Goal: Task Accomplishment & Management: Use online tool/utility

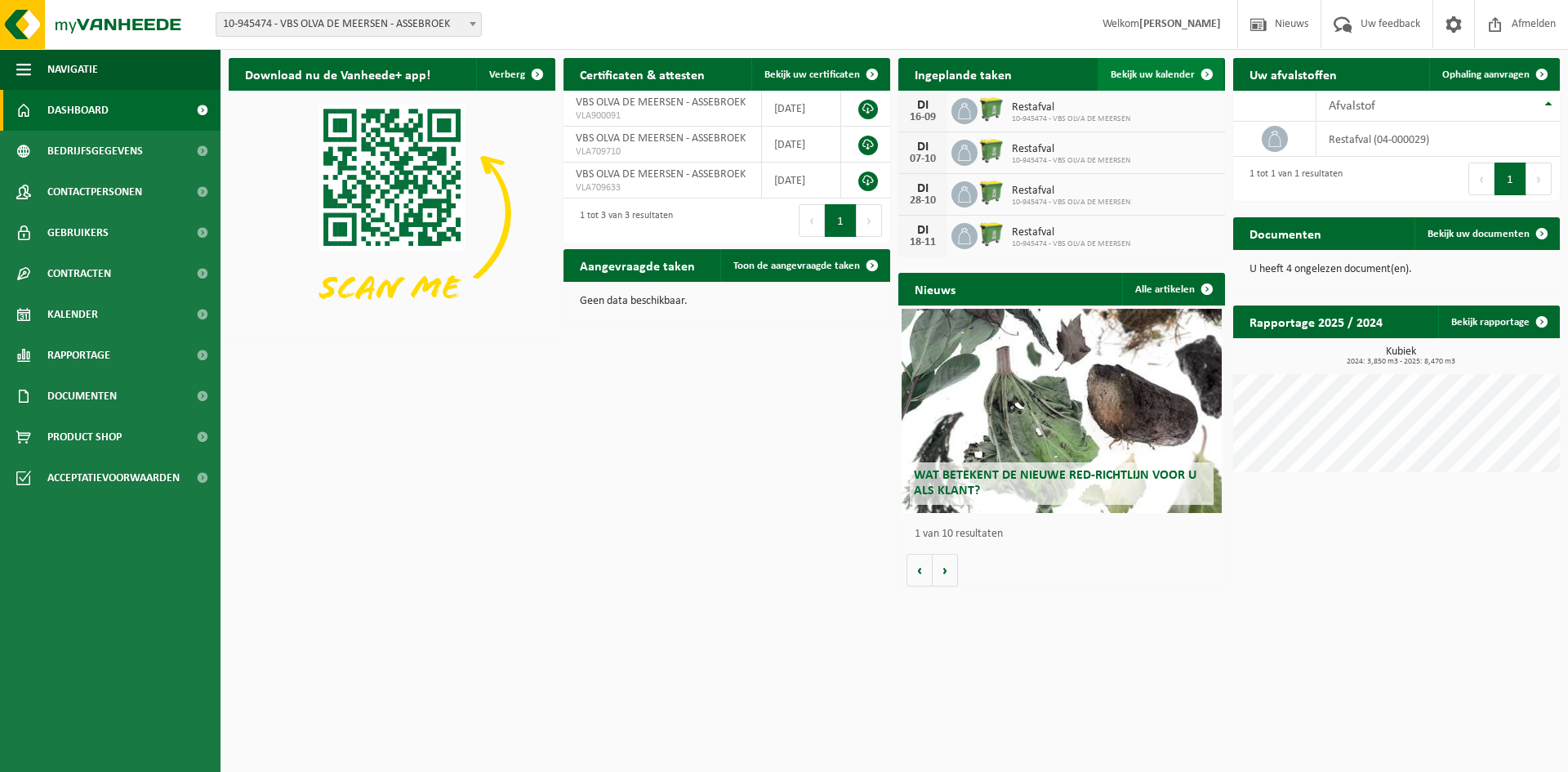
click at [1159, 77] on span "Bekijk uw kalender" at bounding box center [1153, 75] width 84 height 11
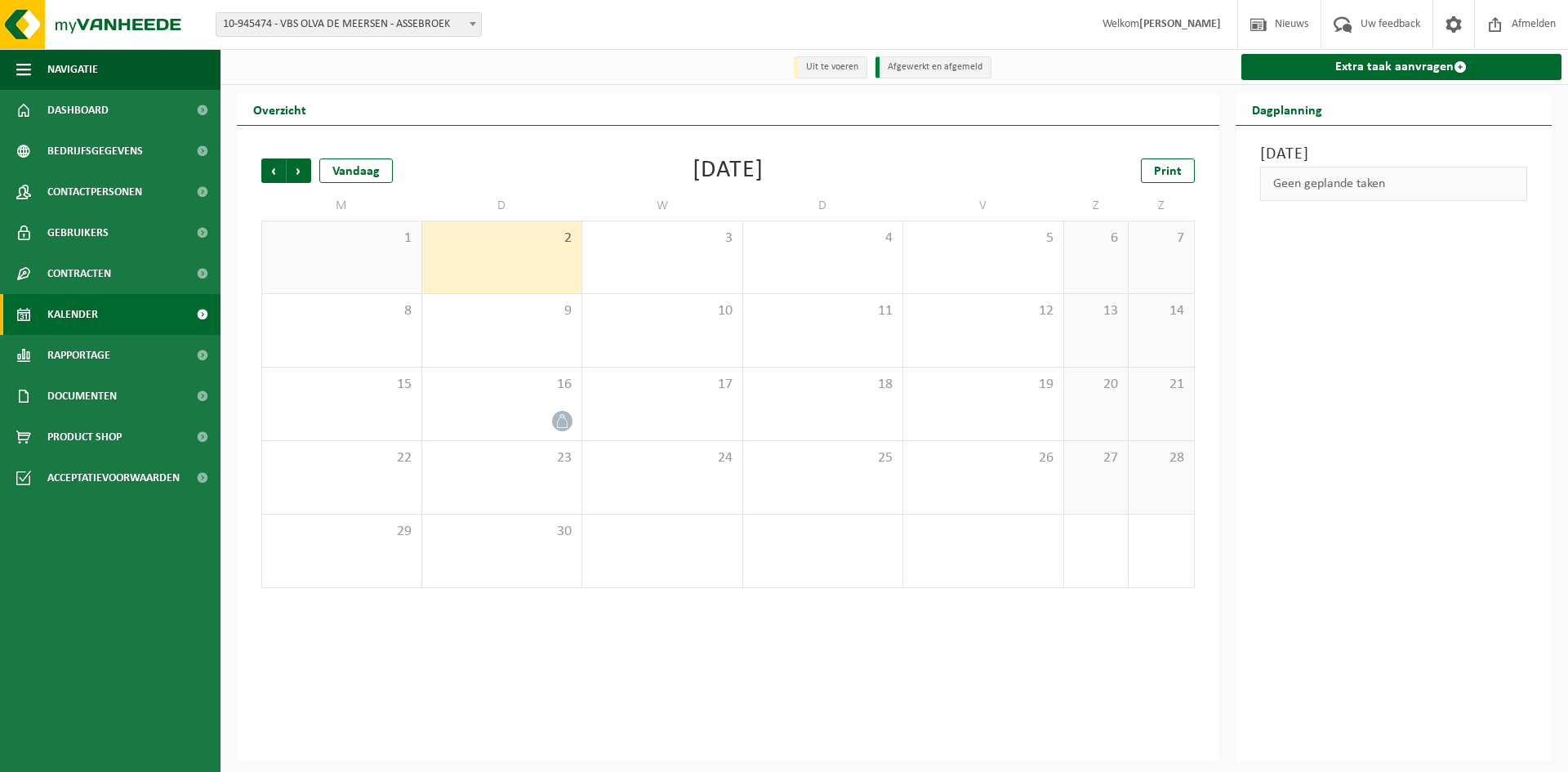
click at [399, 274] on div "1" at bounding box center [341, 256] width 159 height 71
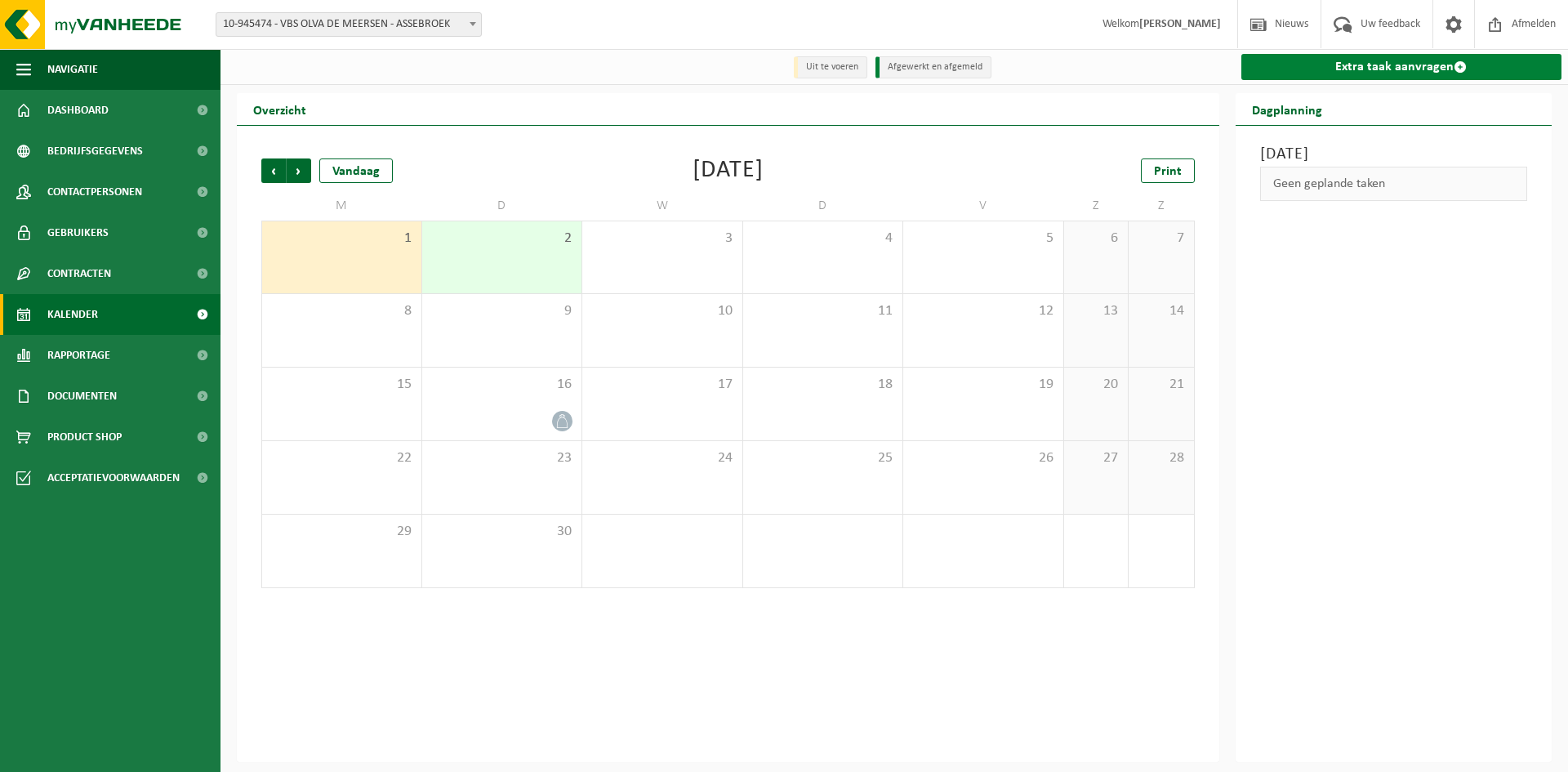
click at [1386, 64] on link "Extra taak aanvragen" at bounding box center [1402, 66] width 321 height 26
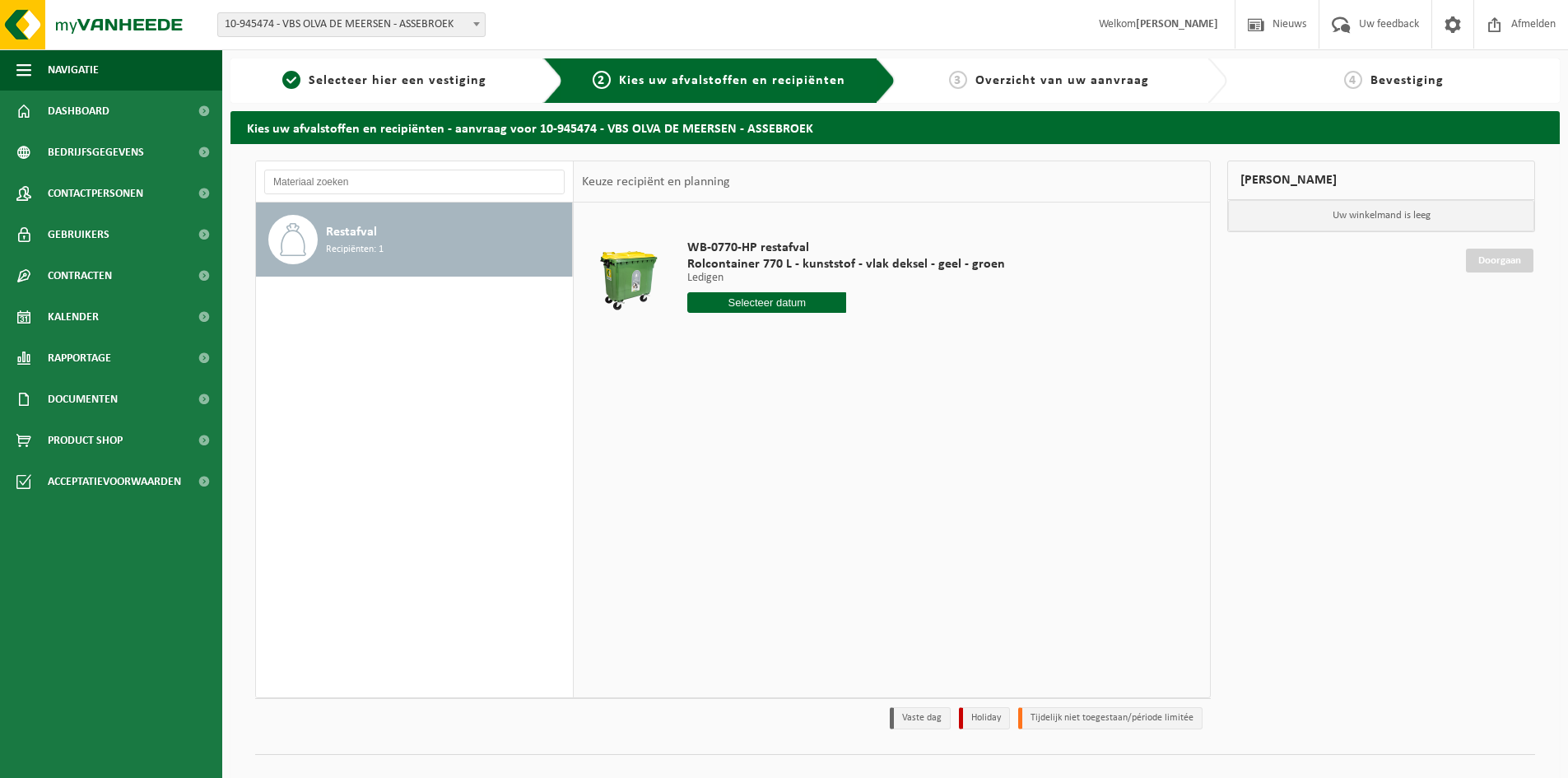
click at [790, 304] on input "text" at bounding box center [766, 303] width 158 height 20
click at [735, 424] on div "9" at bounding box center [731, 422] width 29 height 26
type input "Van 2025-09-09"
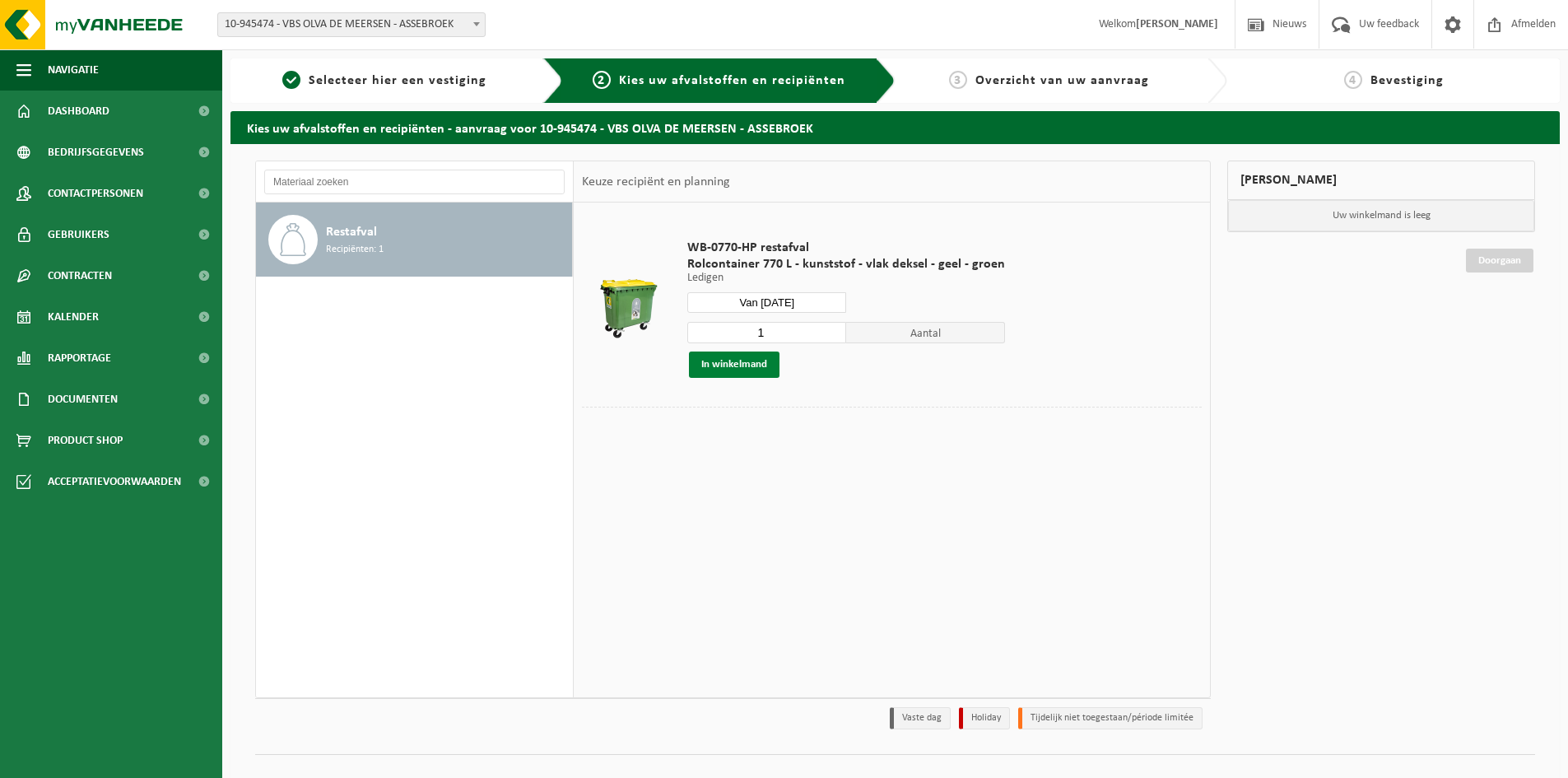
click at [739, 363] on button "In winkelmand" at bounding box center [734, 364] width 91 height 26
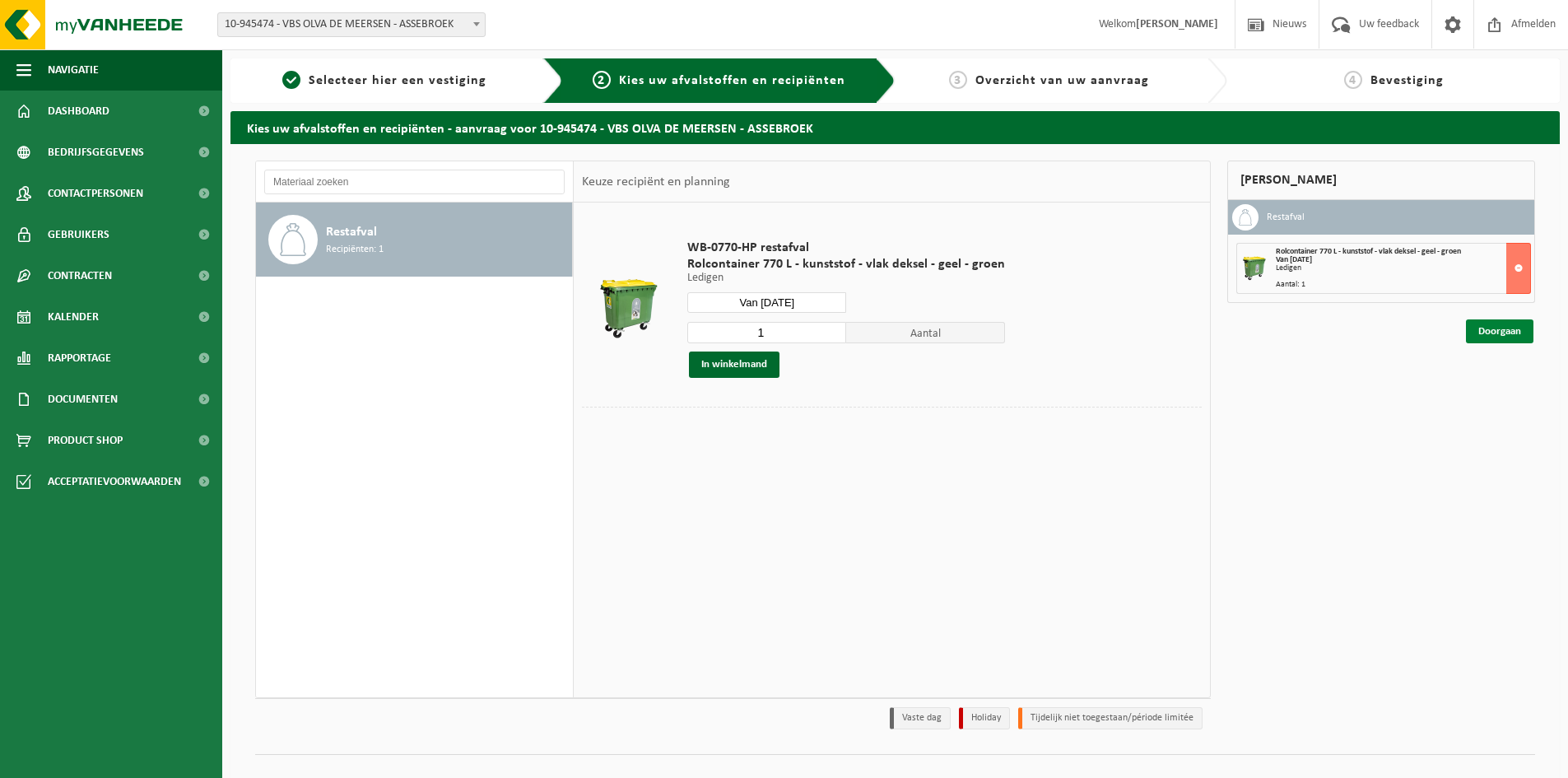
click at [1501, 331] on link "Doorgaan" at bounding box center [1500, 331] width 68 height 24
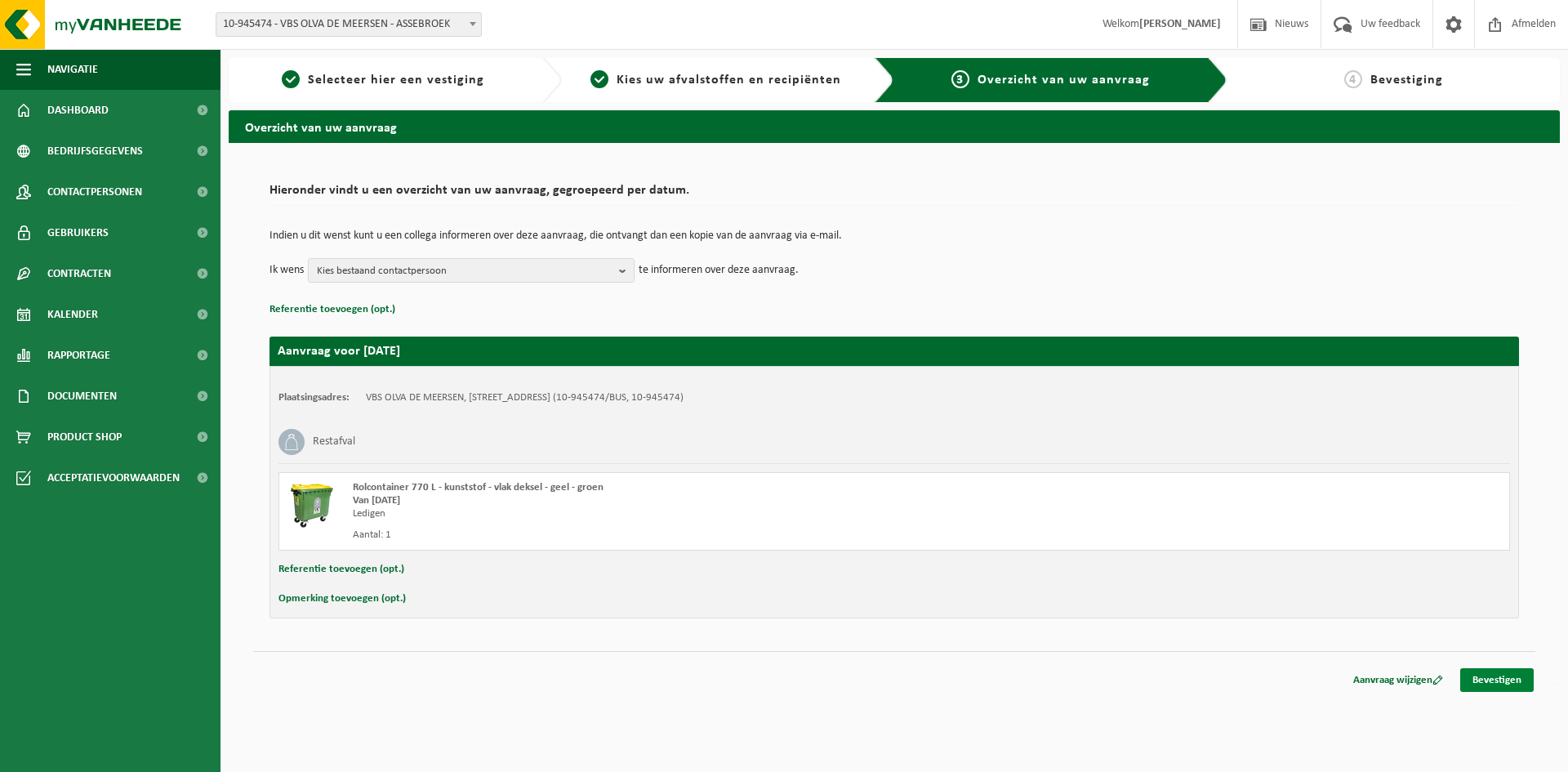
click at [1518, 676] on link "Bevestigen" at bounding box center [1497, 680] width 73 height 24
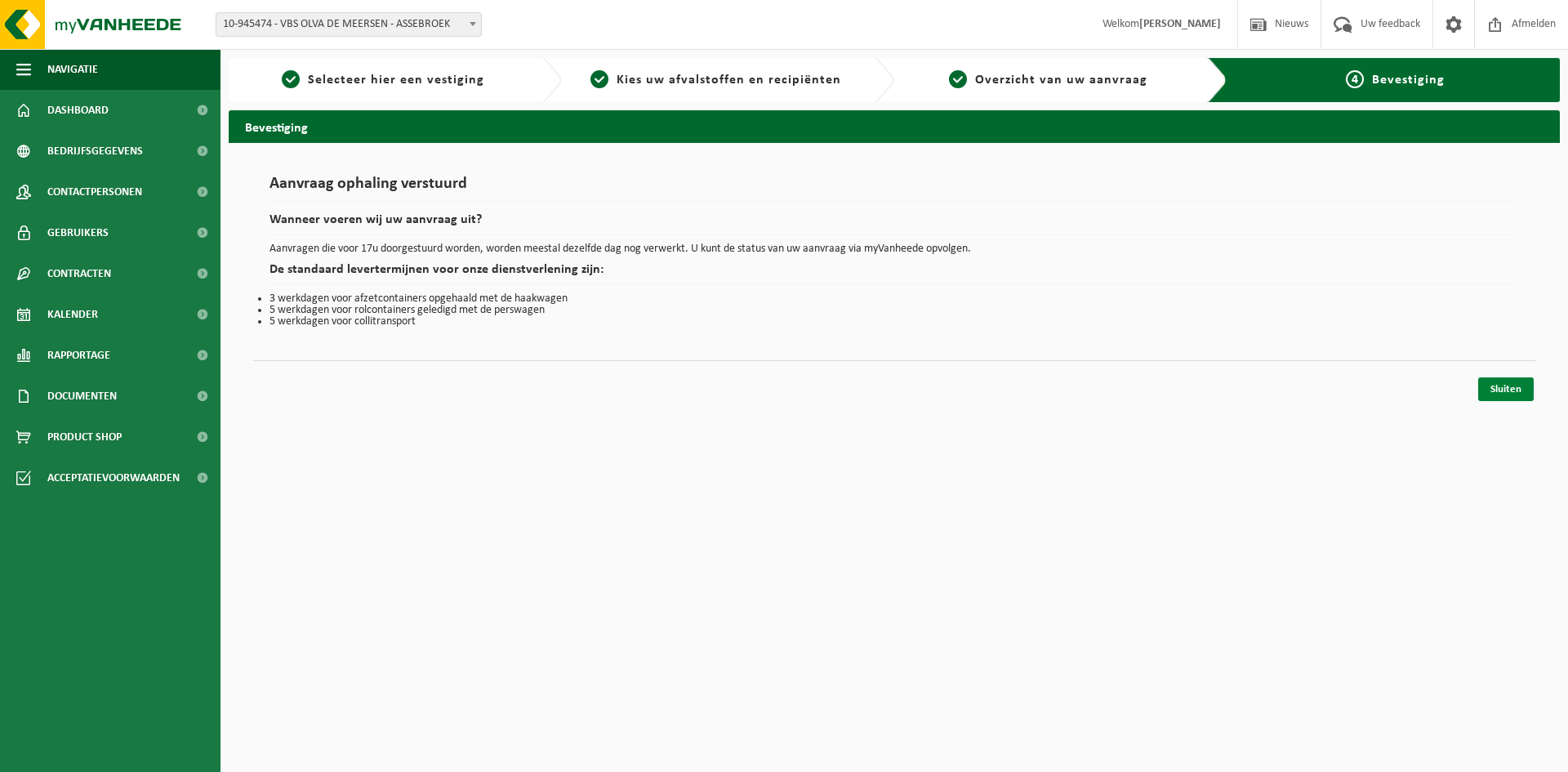
click at [1496, 385] on link "Sluiten" at bounding box center [1506, 389] width 55 height 24
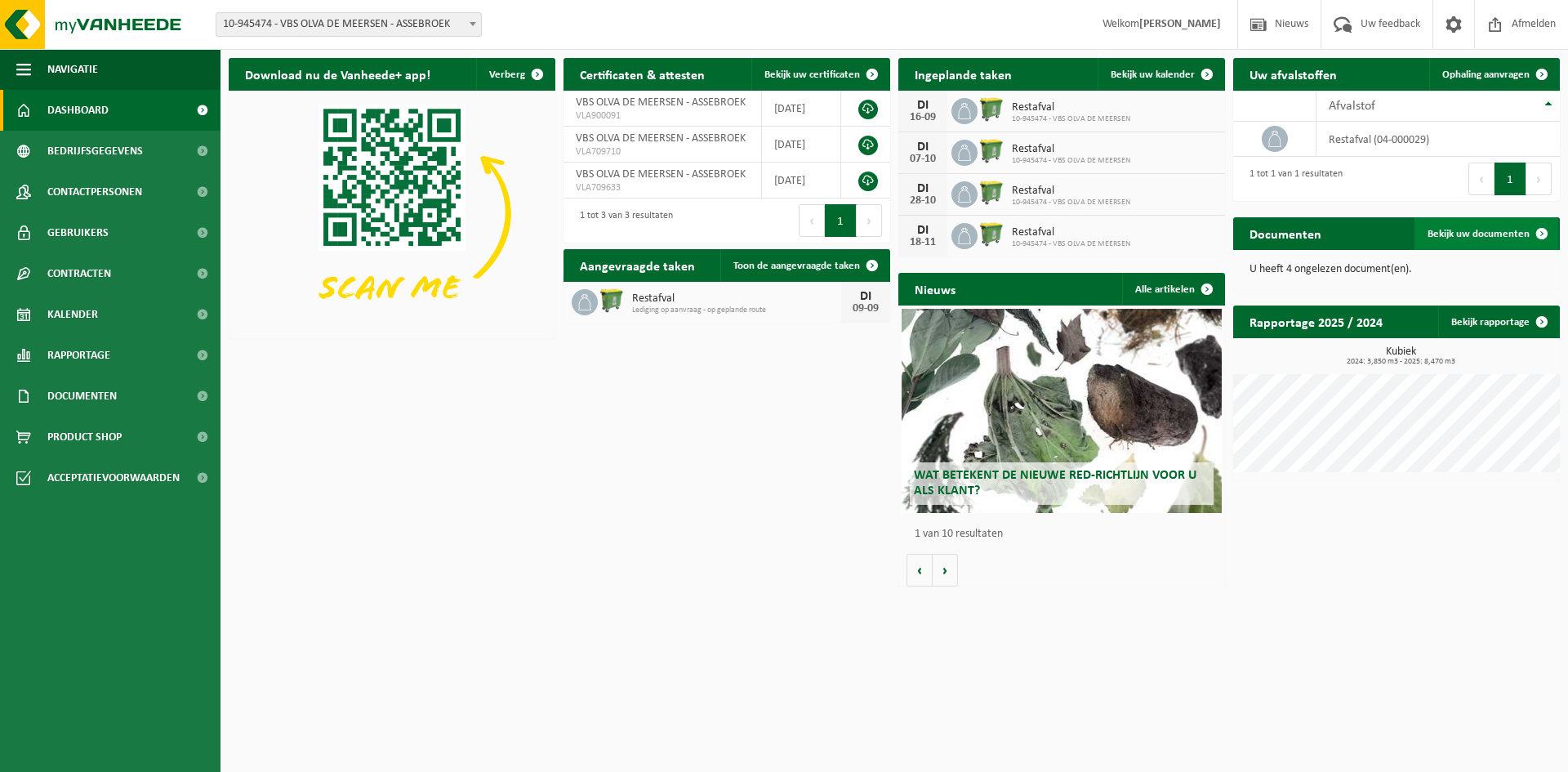
drag, startPoint x: 1122, startPoint y: 349, endPoint x: 1494, endPoint y: 238, distance: 388.2
click at [1494, 238] on span "Bekijk uw documenten" at bounding box center [1478, 234] width 102 height 11
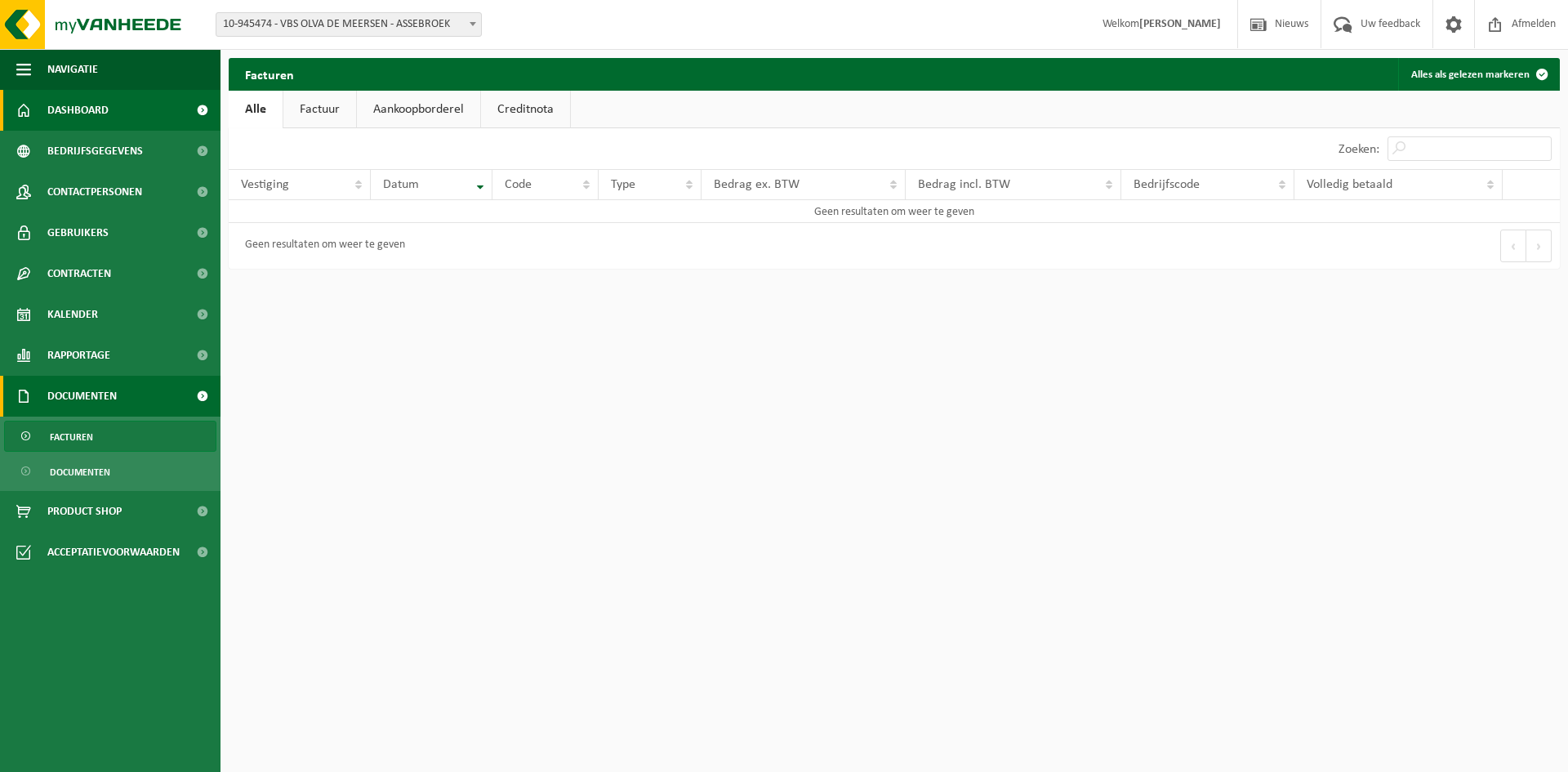
click at [102, 105] on span "Dashboard" at bounding box center [77, 110] width 61 height 41
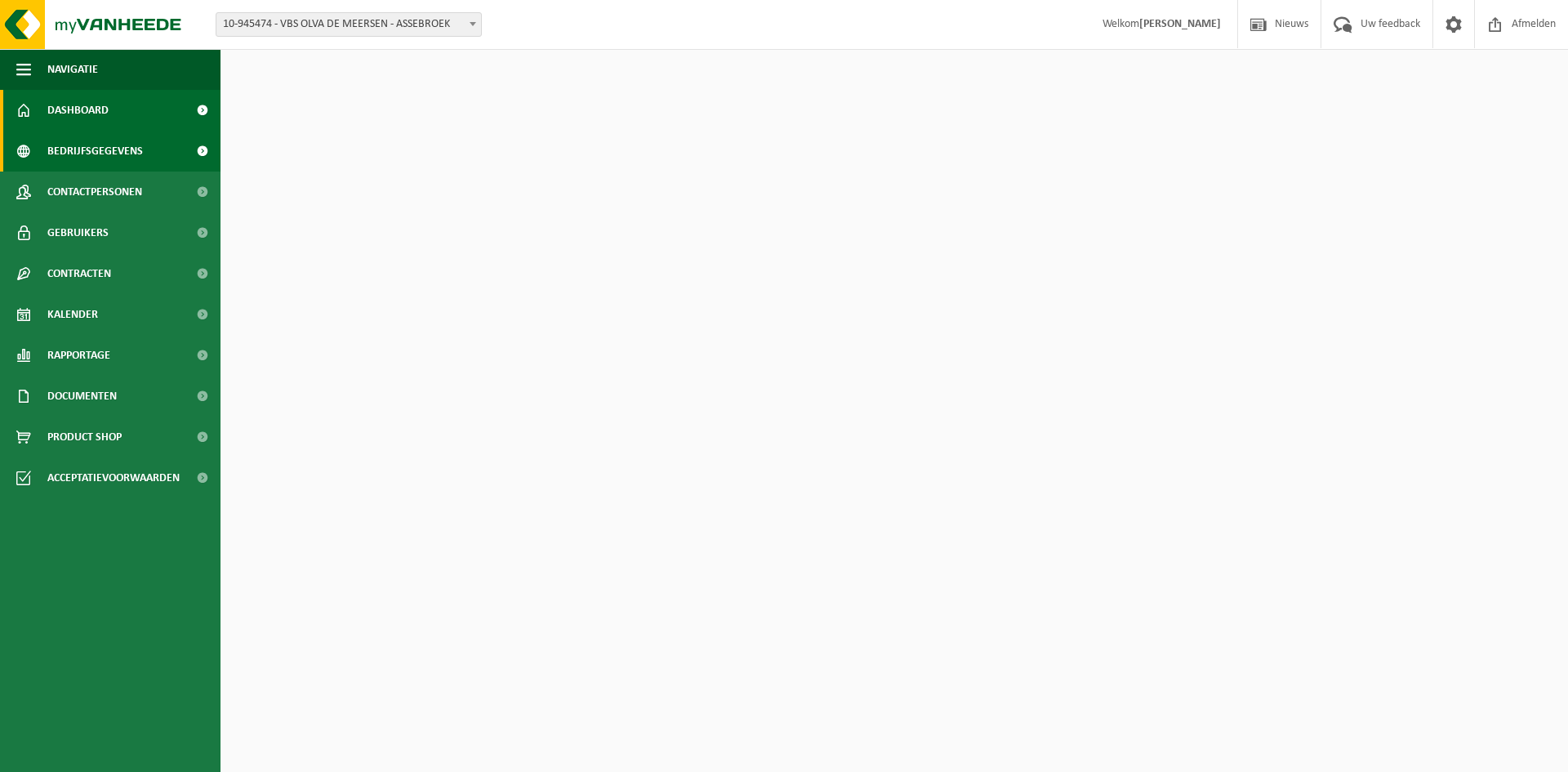
click at [113, 150] on span "Bedrijfsgegevens" at bounding box center [95, 151] width 96 height 41
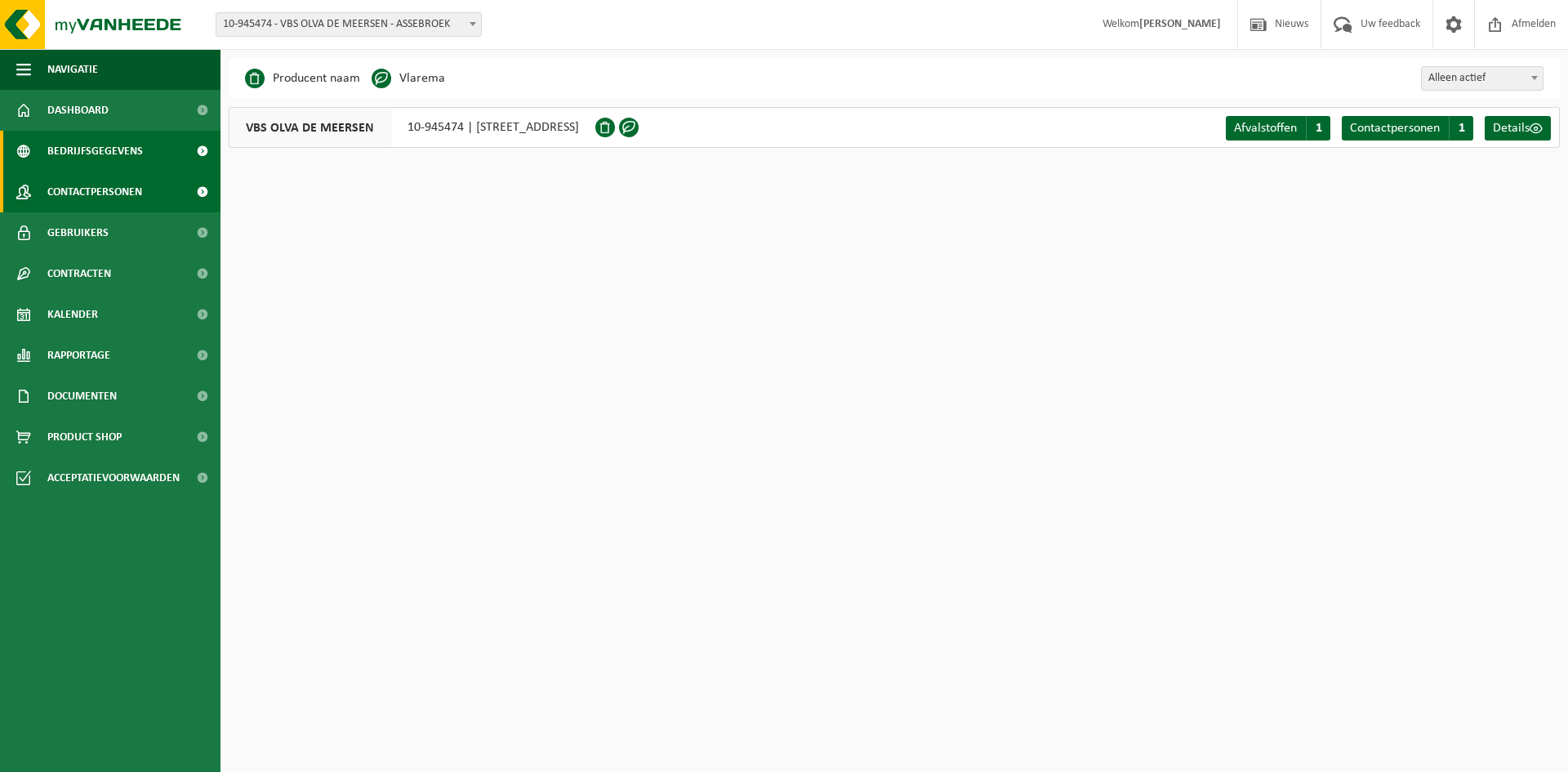
click at [99, 190] on span "Contactpersonen" at bounding box center [94, 192] width 95 height 41
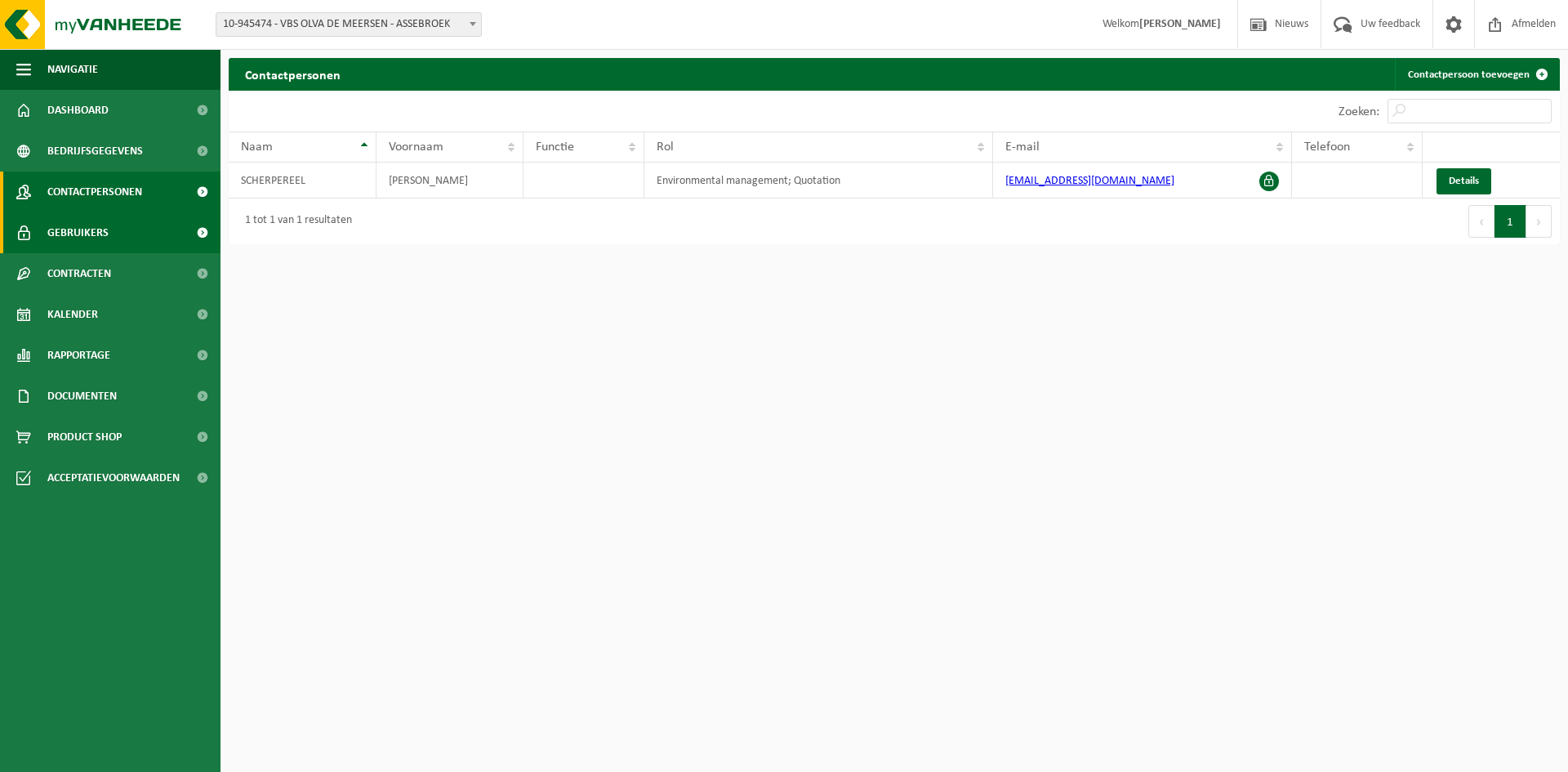
click at [89, 251] on span "Gebruikers" at bounding box center [77, 233] width 61 height 41
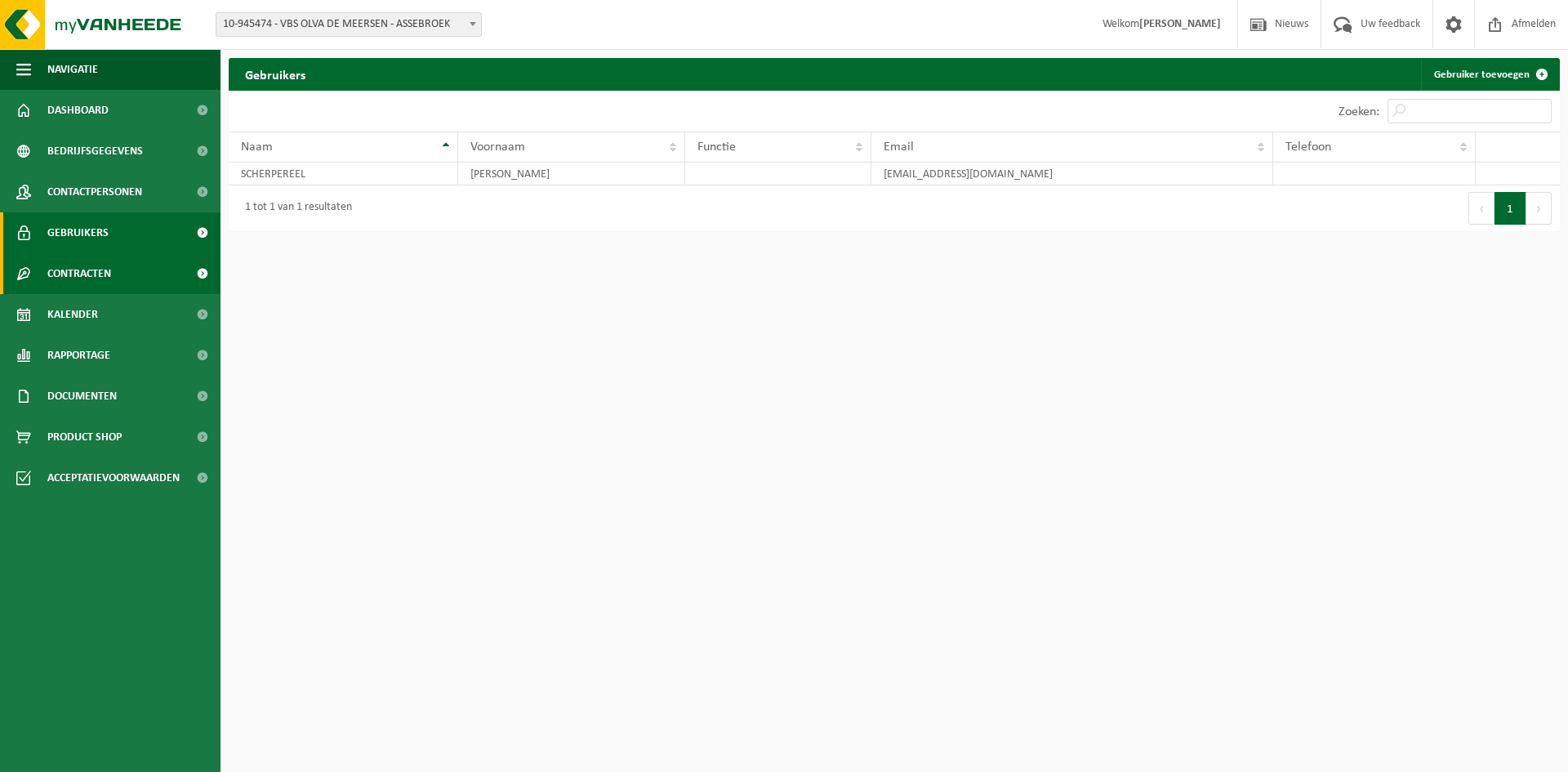
click at [85, 272] on span "Contracten" at bounding box center [79, 273] width 64 height 41
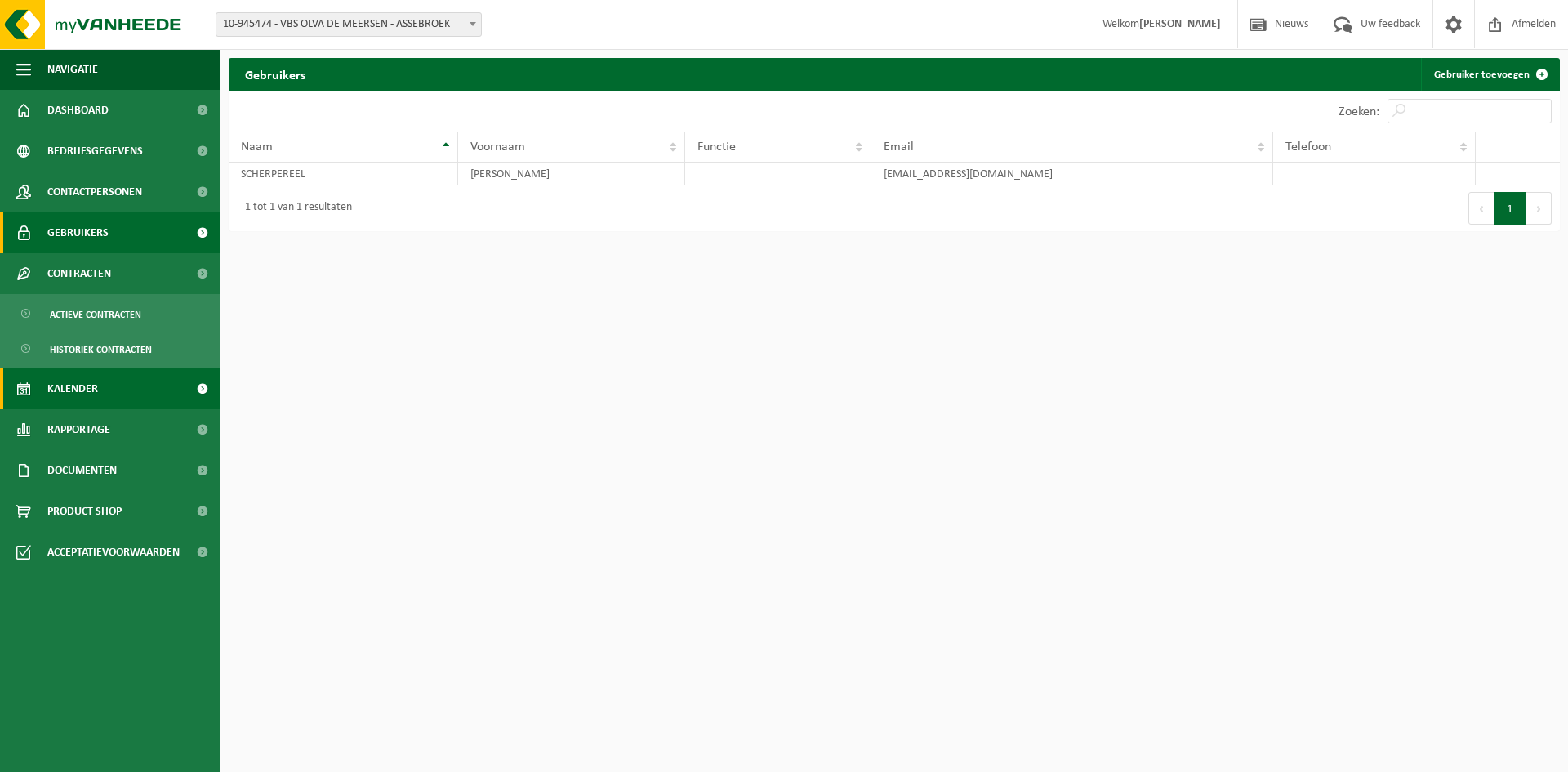
click at [86, 382] on span "Kalender" at bounding box center [72, 389] width 50 height 41
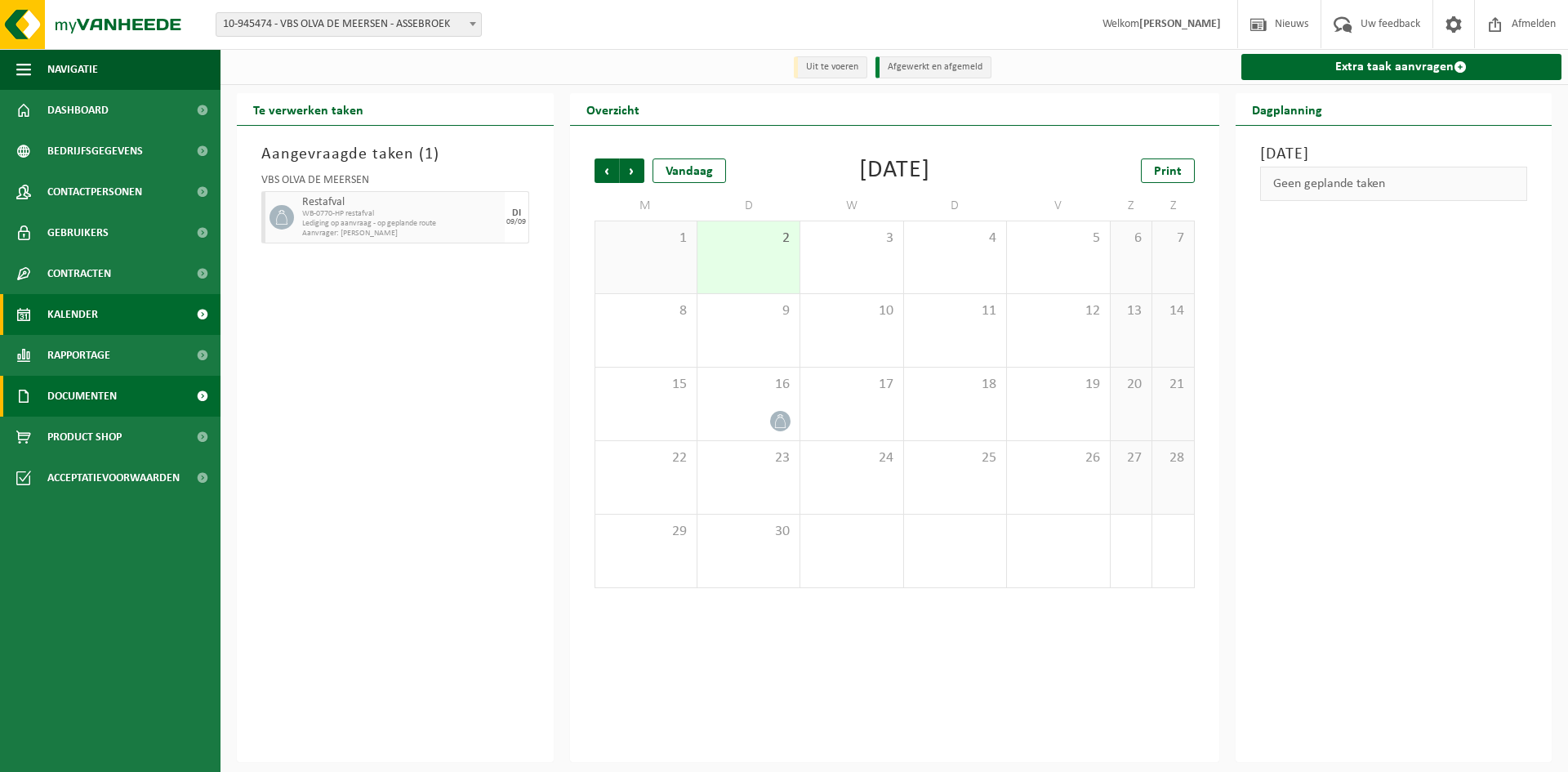
click at [87, 390] on span "Documenten" at bounding box center [82, 396] width 70 height 41
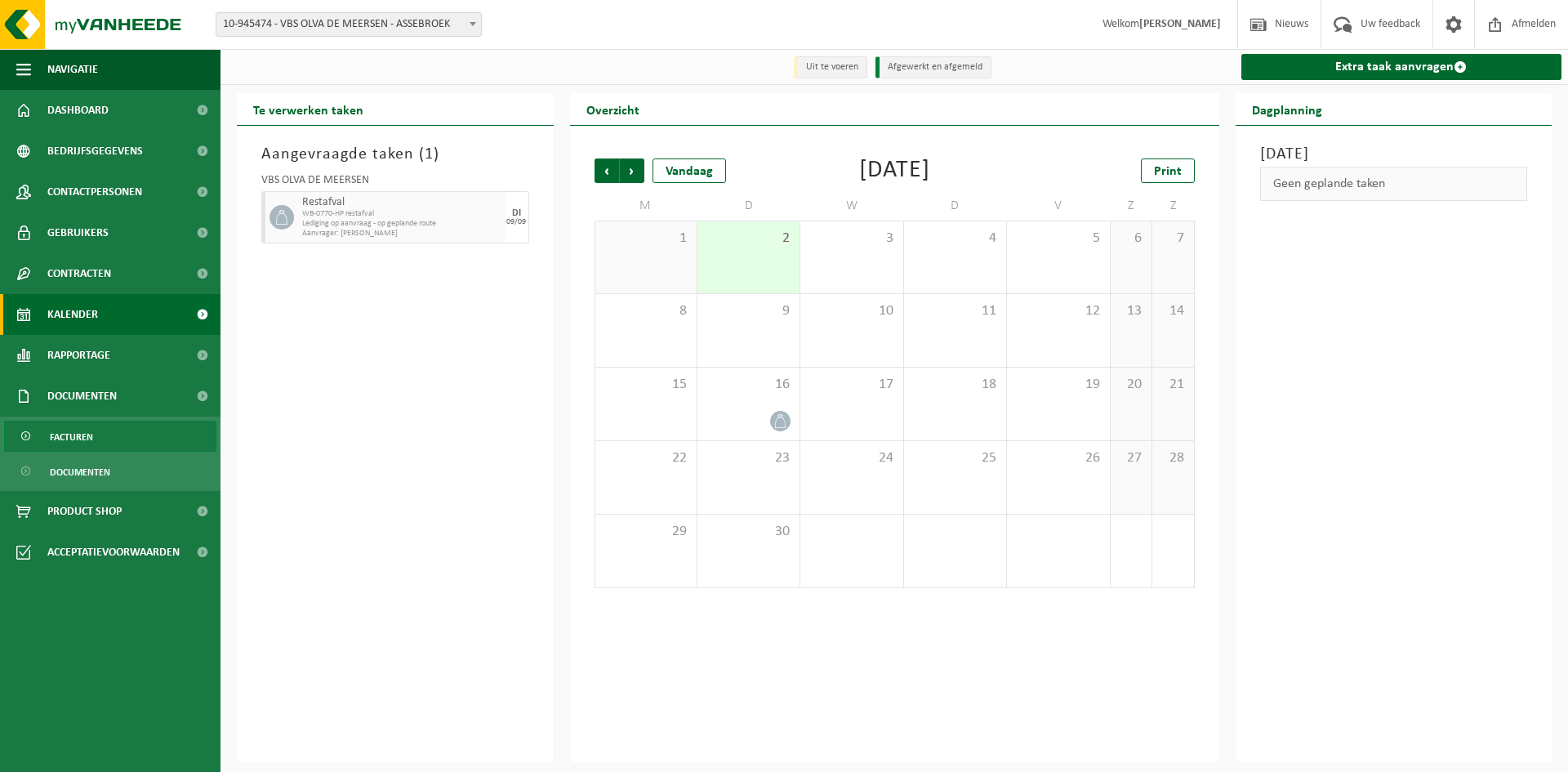
click at [102, 436] on link "Facturen" at bounding box center [110, 436] width 213 height 31
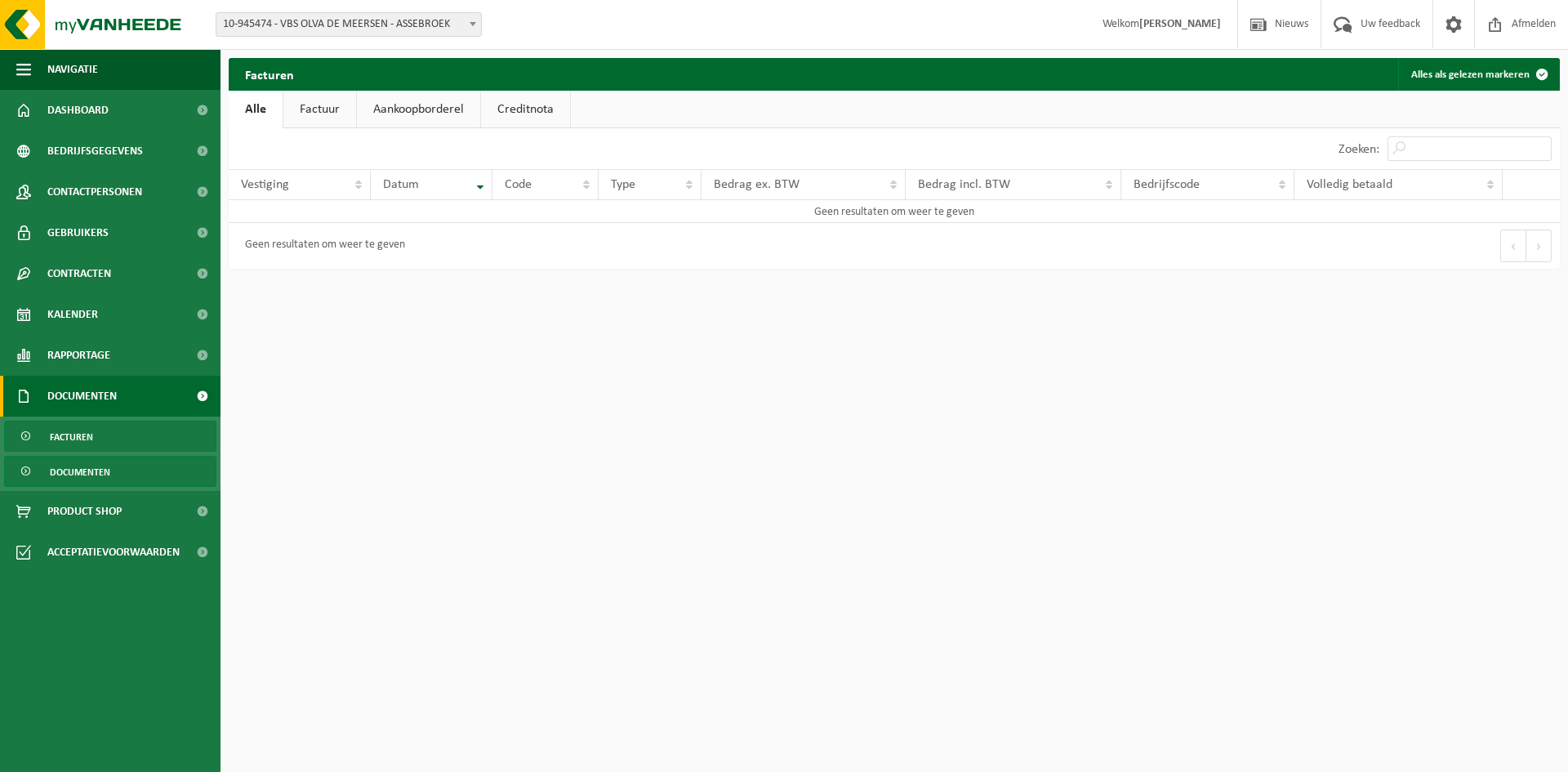
click at [94, 471] on span "Documenten" at bounding box center [80, 472] width 61 height 31
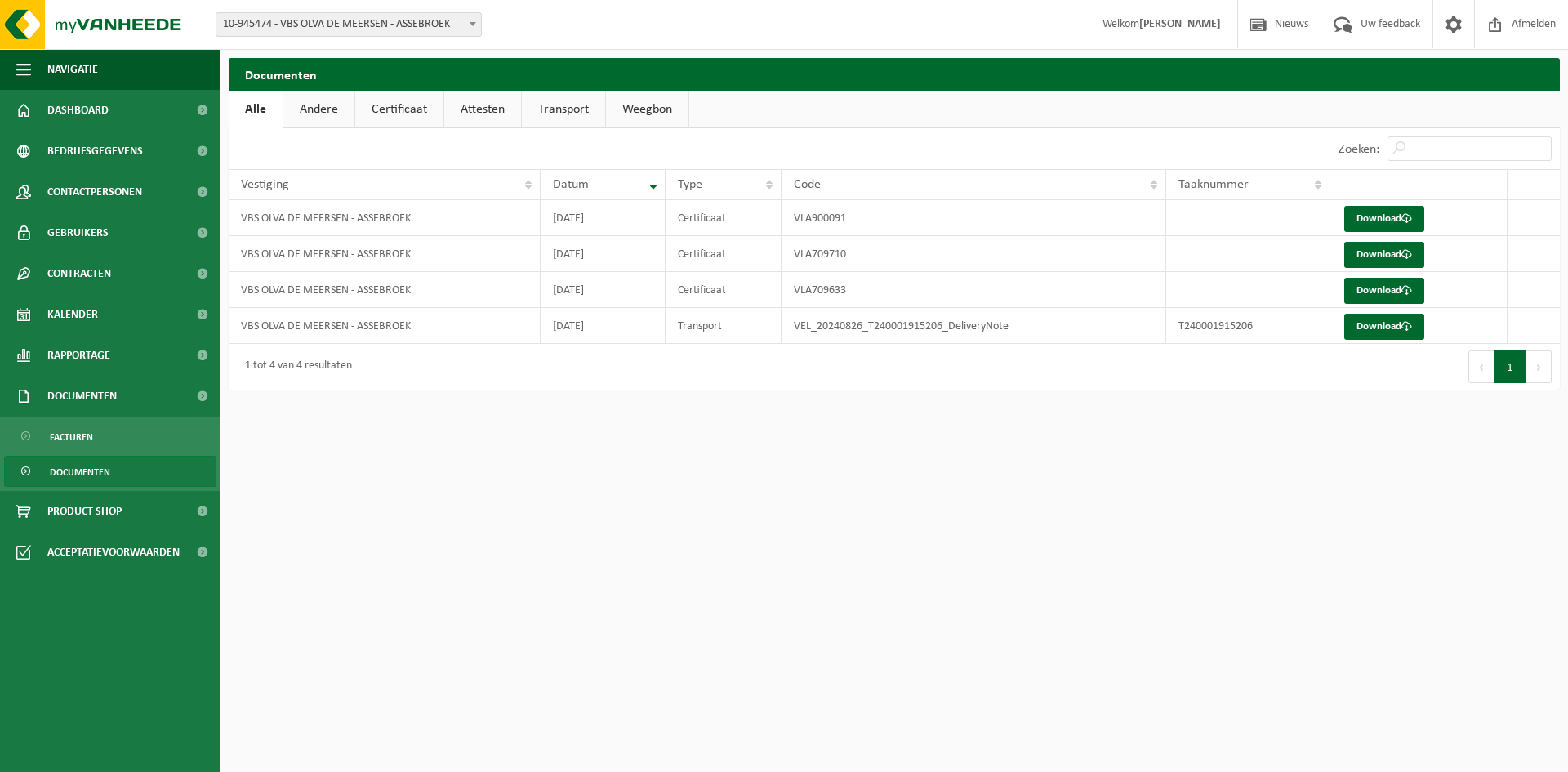
click at [102, 468] on span "Documenten" at bounding box center [80, 472] width 61 height 31
drag, startPoint x: 0, startPoint y: 0, endPoint x: 115, endPoint y: 505, distance: 517.9
click at [115, 505] on span "Product Shop" at bounding box center [84, 511] width 74 height 41
